Goal: Navigation & Orientation: Find specific page/section

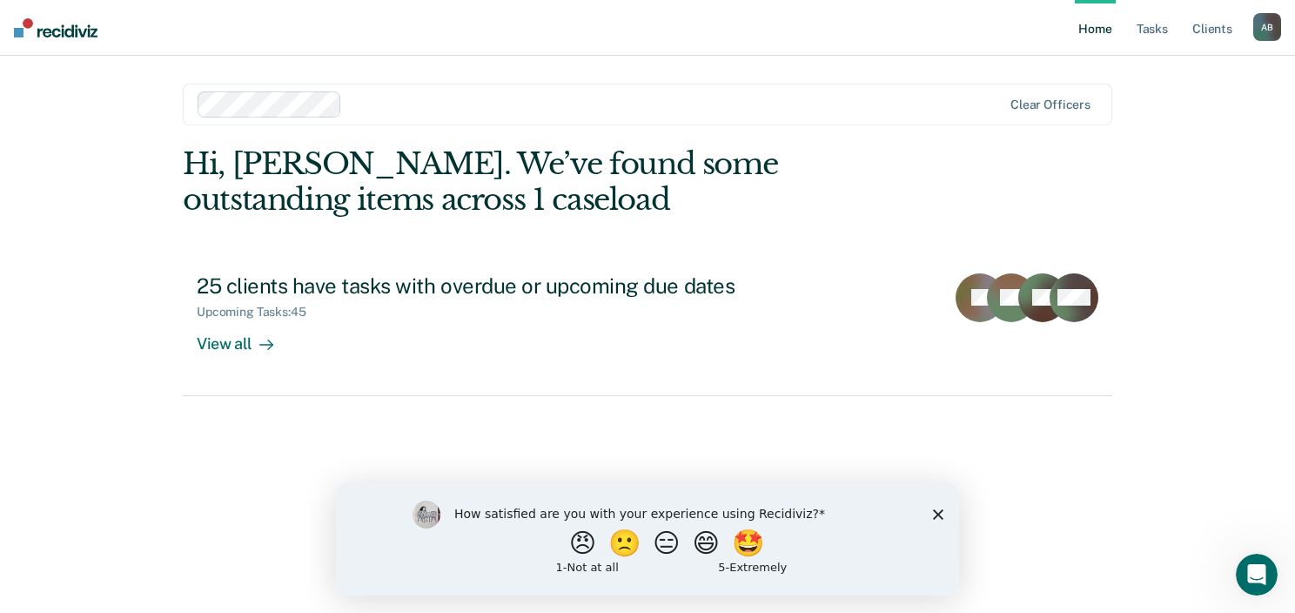
click at [938, 514] on polygon "Close survey" at bounding box center [938, 513] width 10 height 10
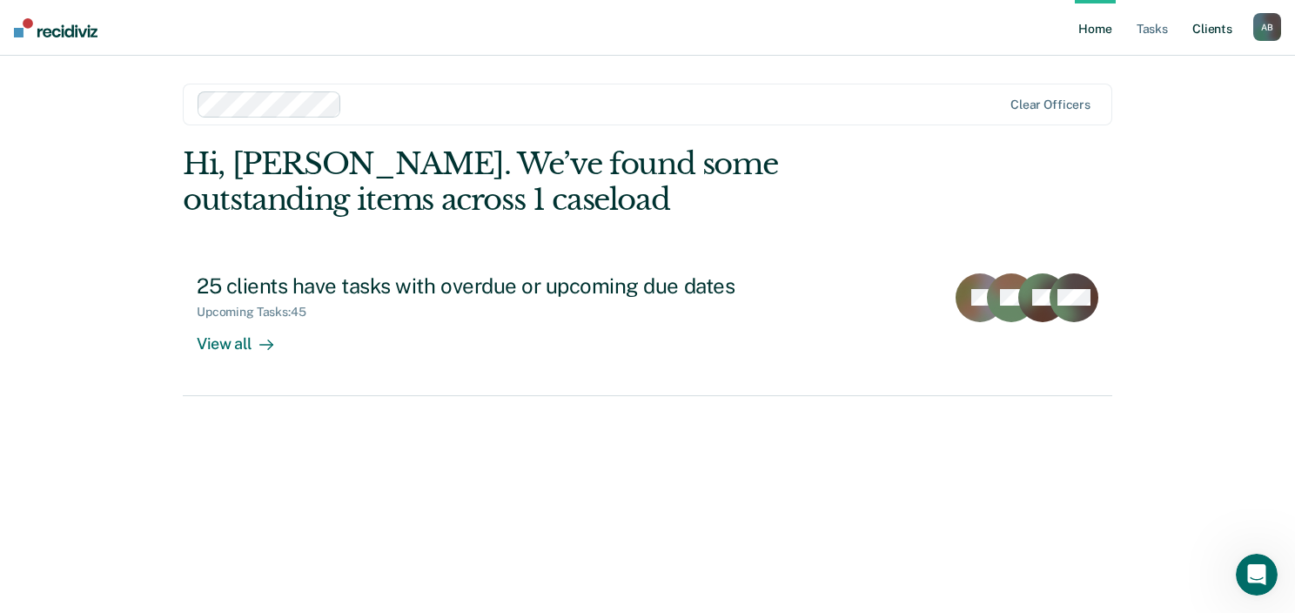
click at [1210, 24] on link "Client s" at bounding box center [1212, 28] width 47 height 56
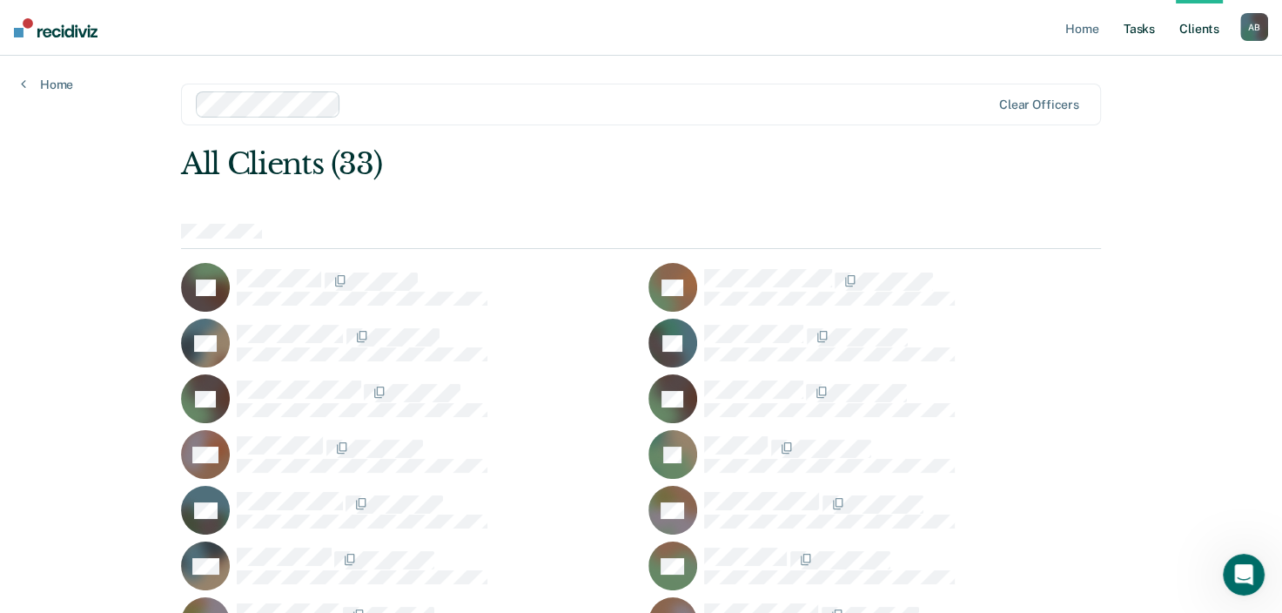
click at [1145, 30] on link "Tasks" at bounding box center [1139, 28] width 38 height 56
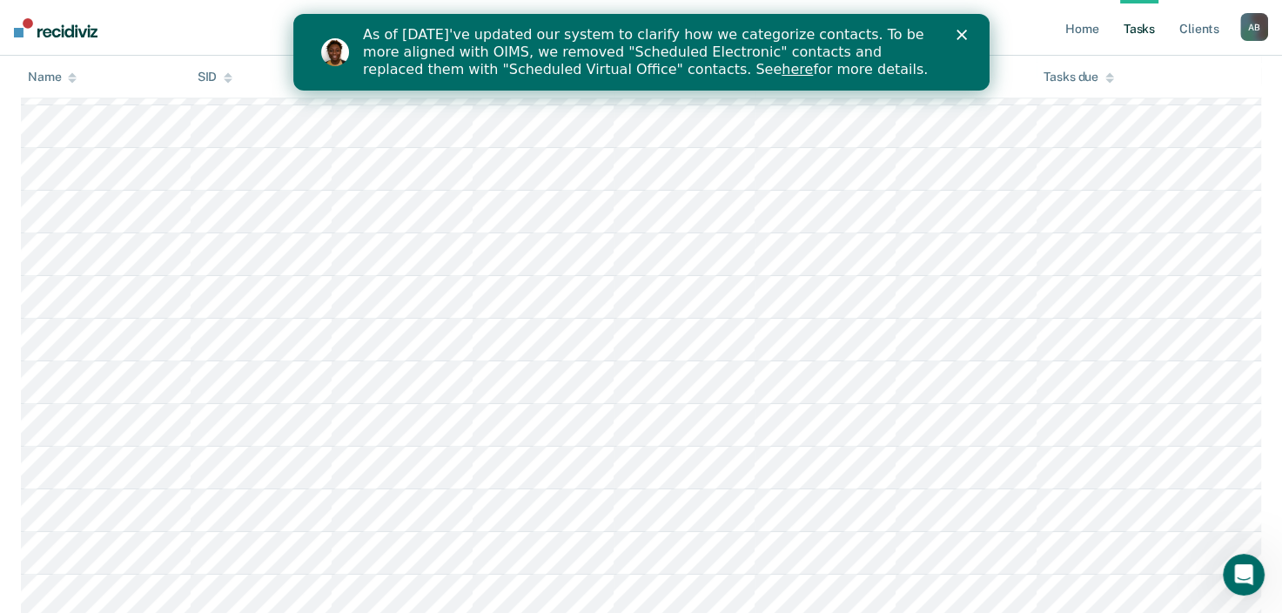
scroll to position [731, 0]
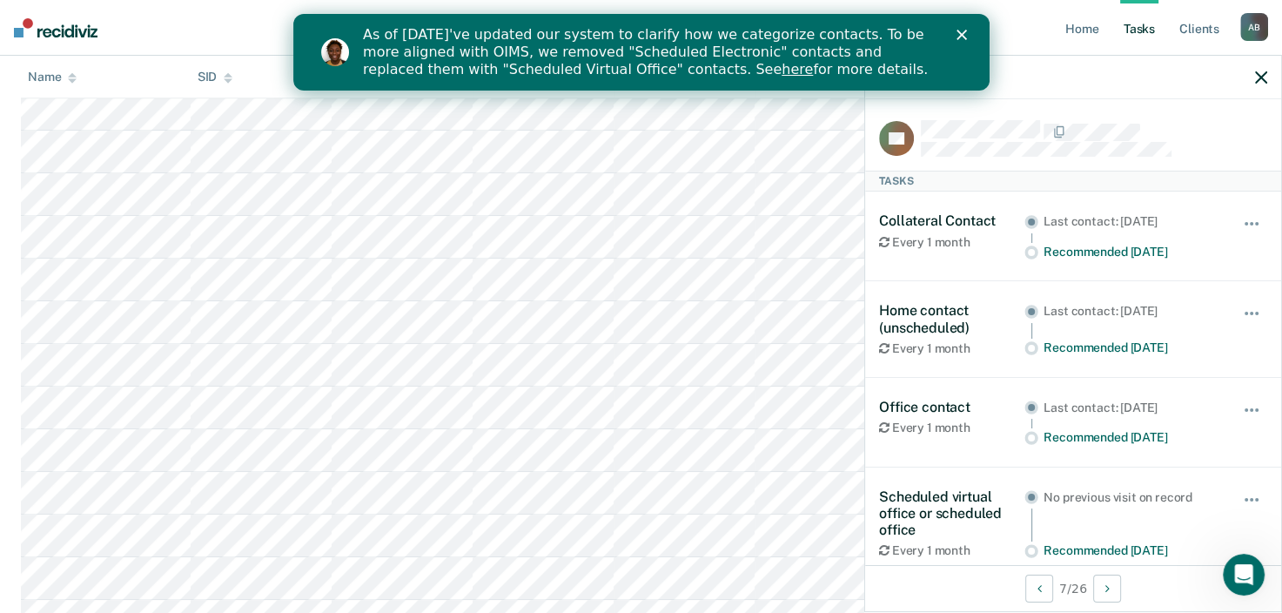
click at [958, 31] on polygon "Close" at bounding box center [961, 35] width 10 height 10
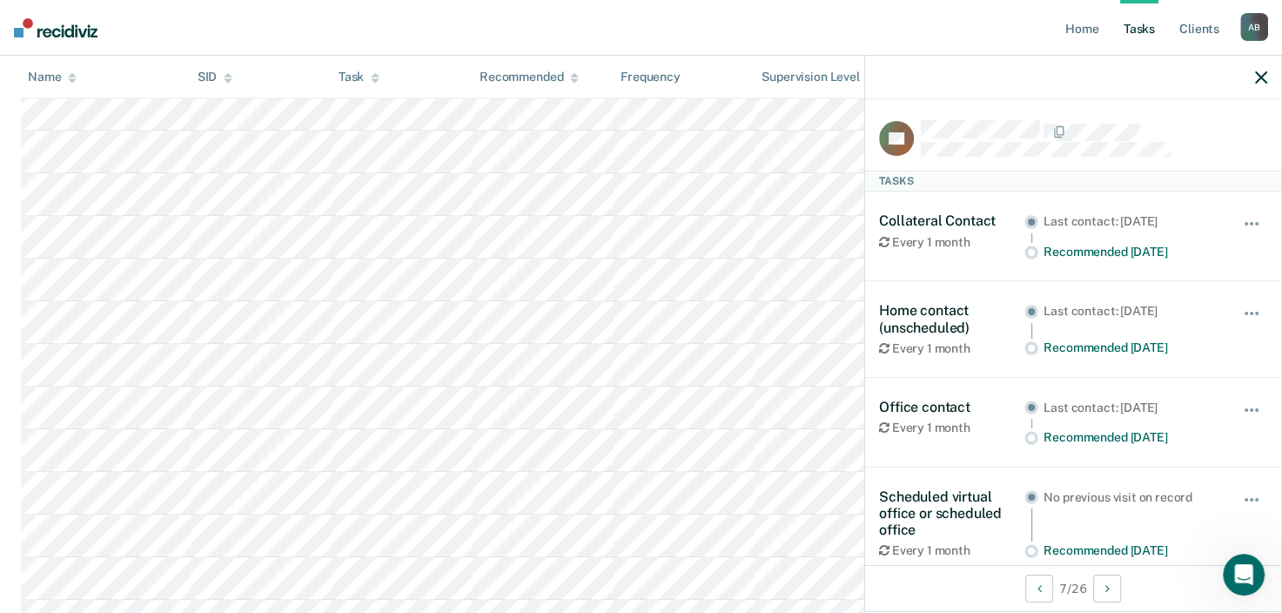
click at [1260, 77] on icon "button" at bounding box center [1261, 77] width 12 height 12
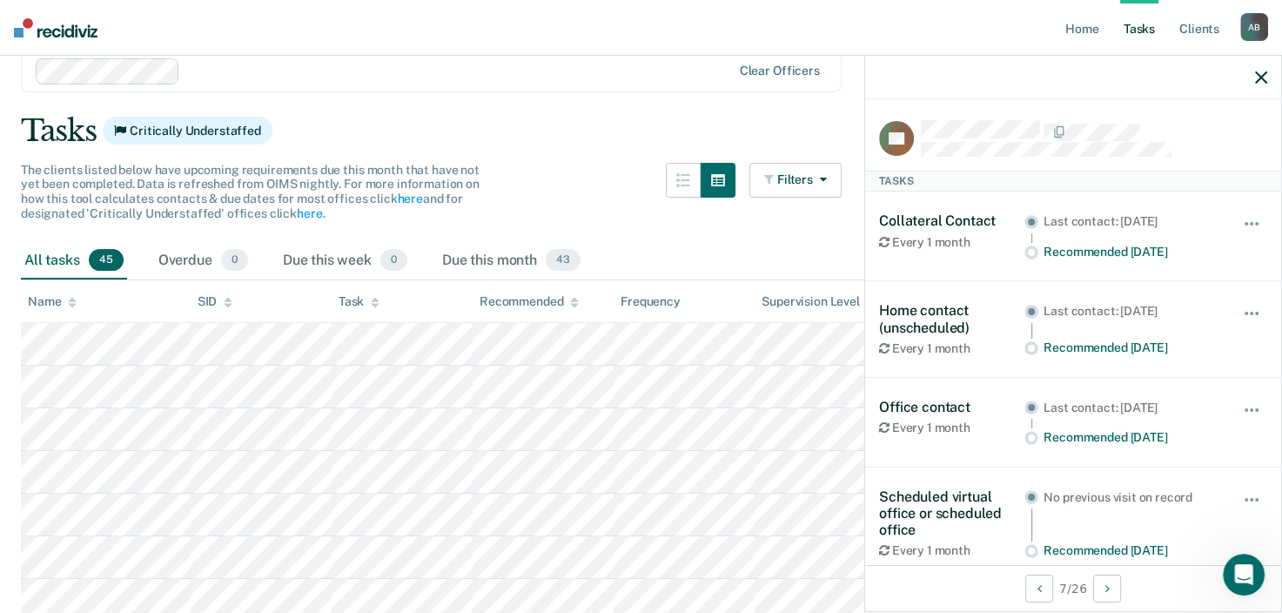
scroll to position [0, 0]
